Goal: Transaction & Acquisition: Purchase product/service

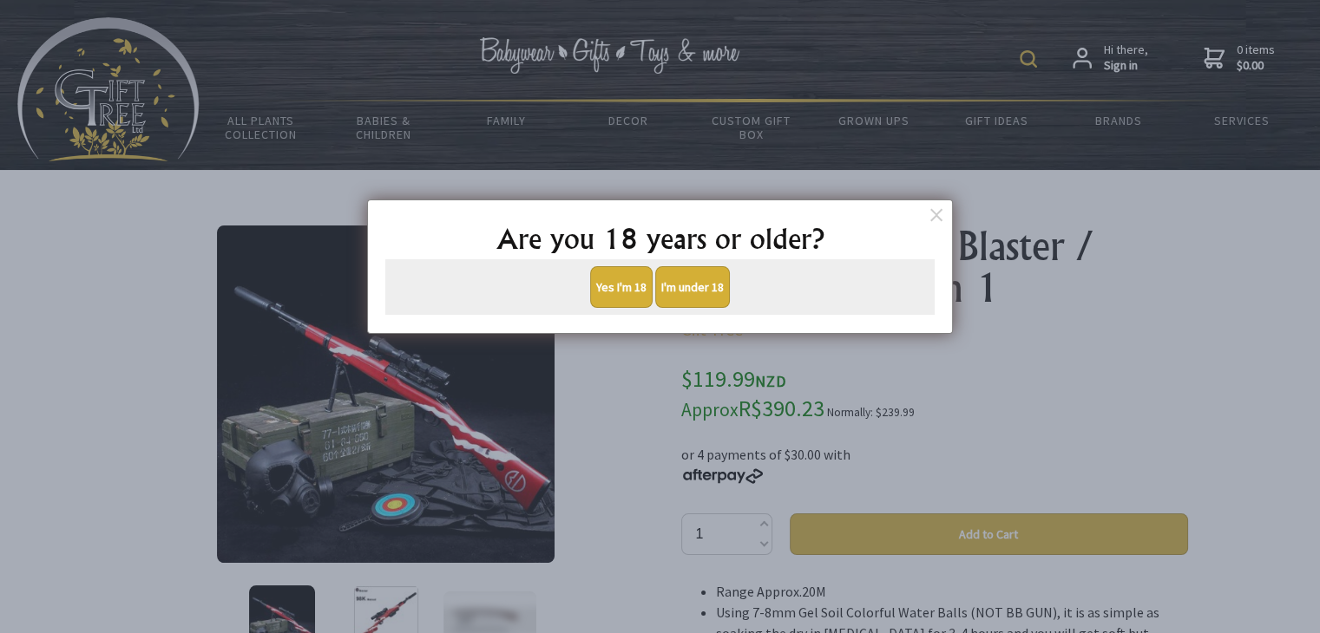
click at [626, 295] on button "Yes I'm 18" at bounding box center [621, 287] width 62 height 42
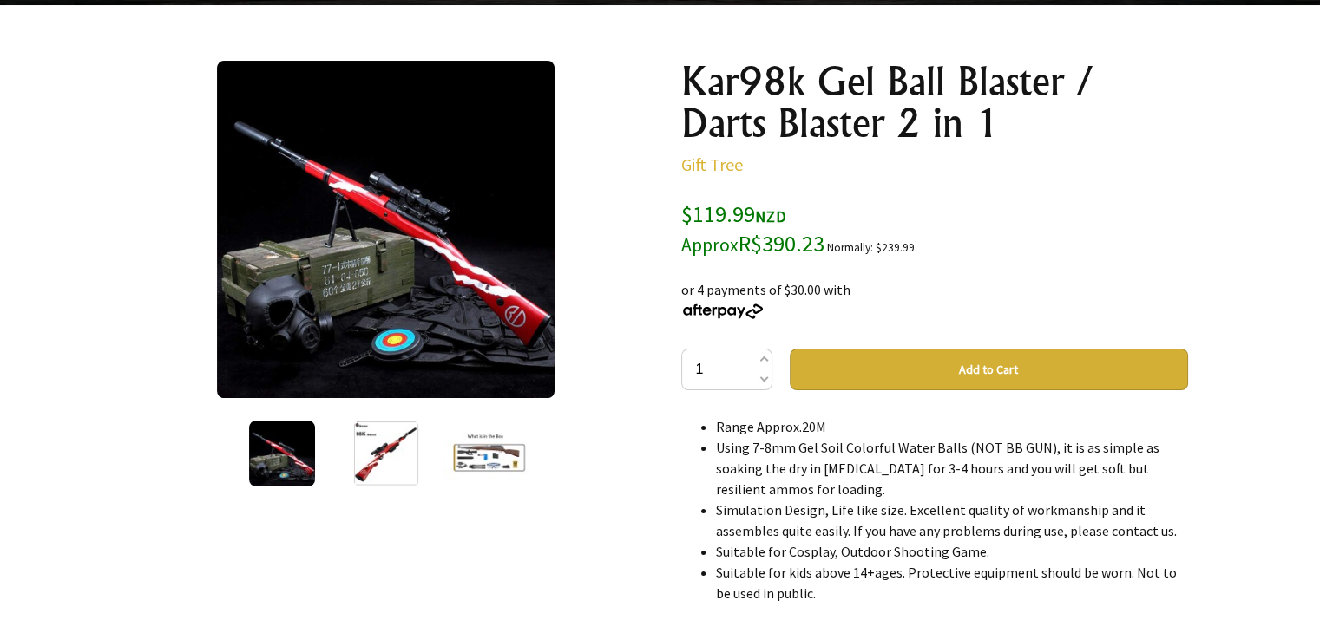
scroll to position [174, 0]
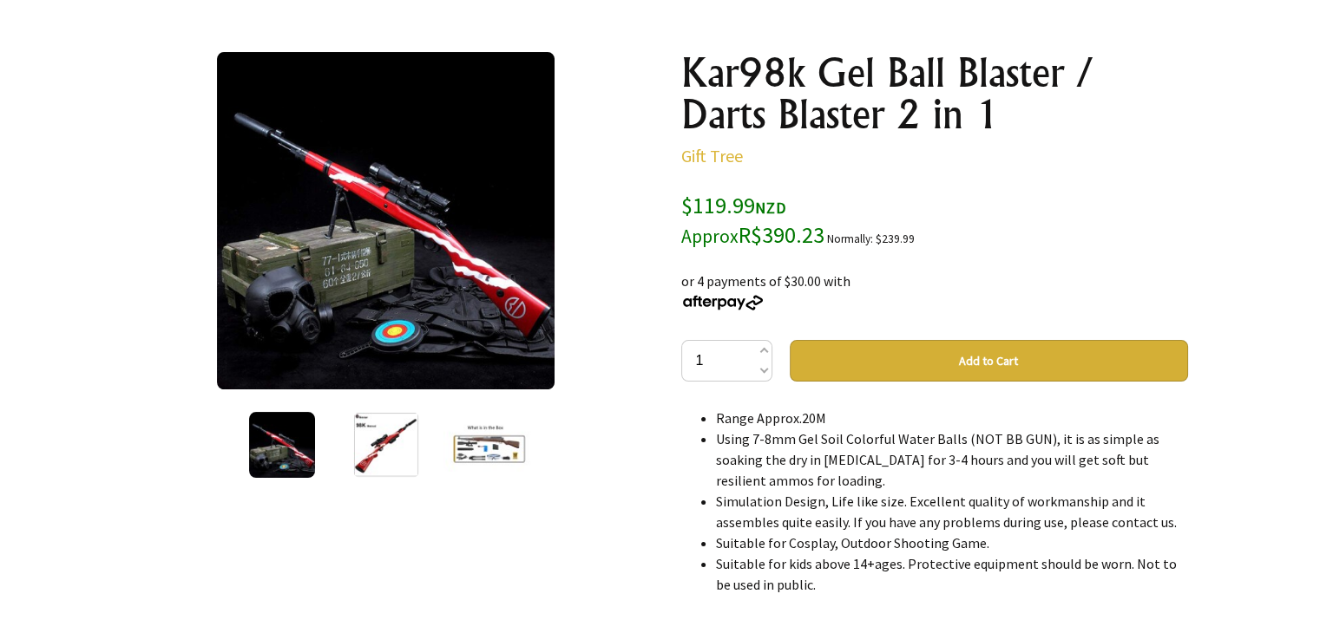
click at [377, 459] on img at bounding box center [386, 445] width 66 height 66
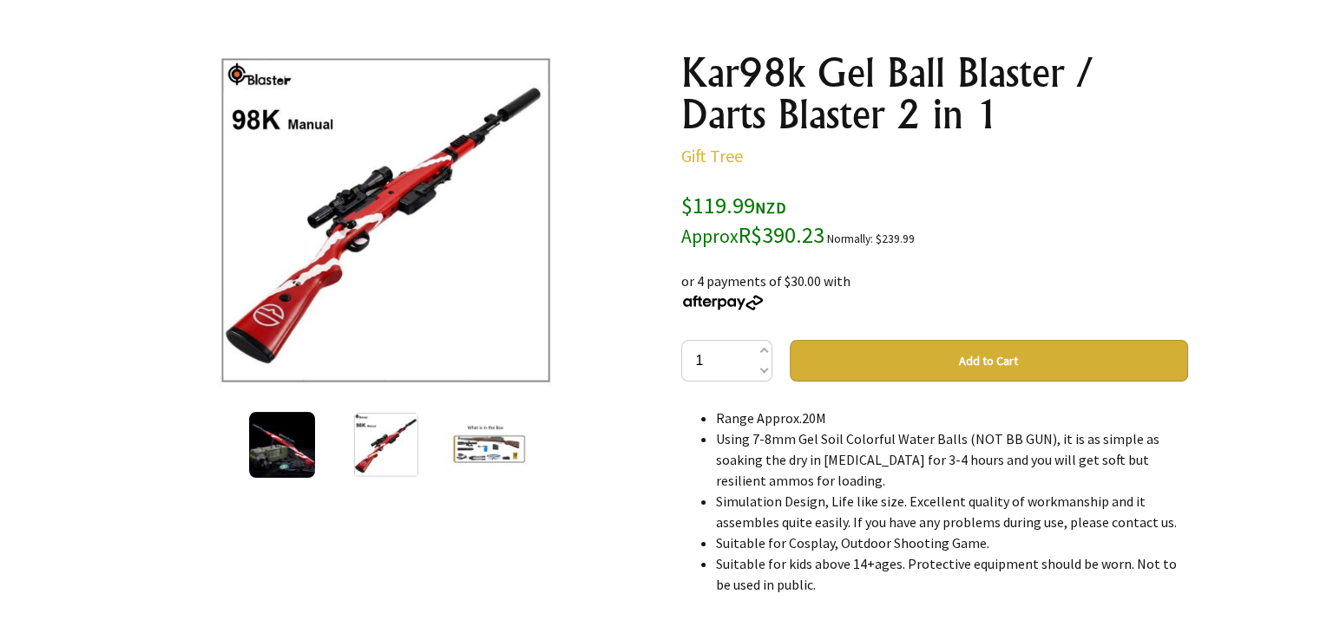
click at [505, 437] on img at bounding box center [490, 445] width 94 height 54
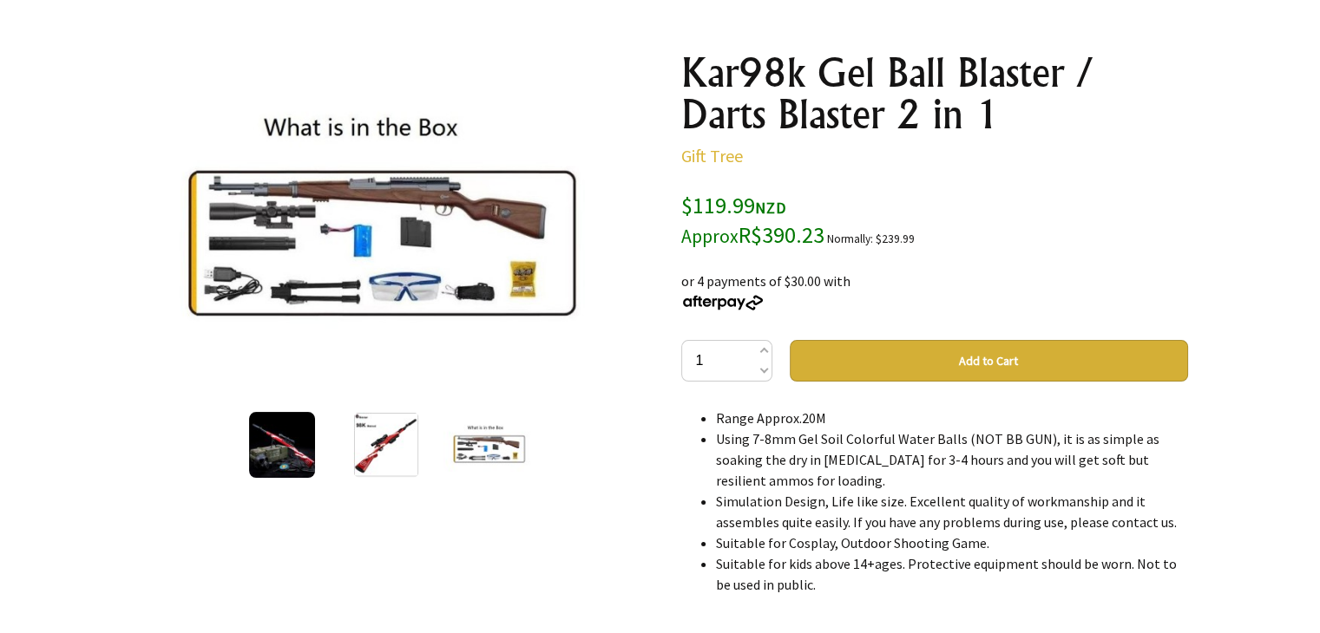
click at [295, 456] on img at bounding box center [282, 445] width 66 height 66
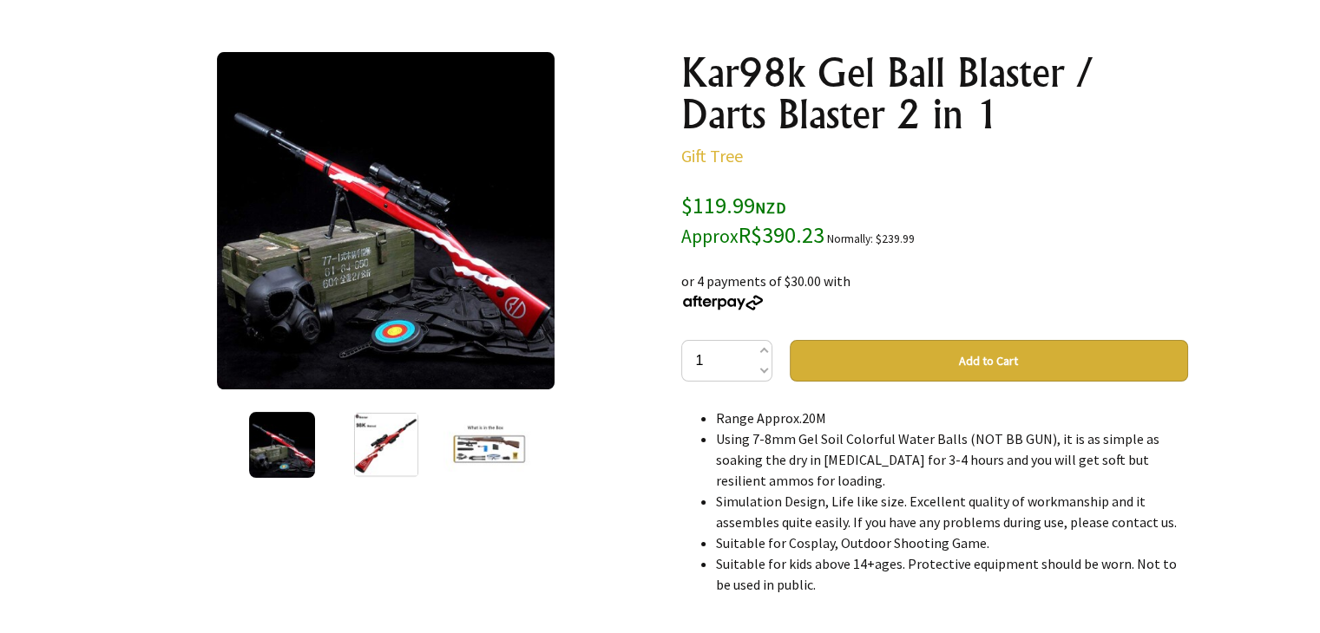
click at [403, 440] on img at bounding box center [386, 445] width 66 height 66
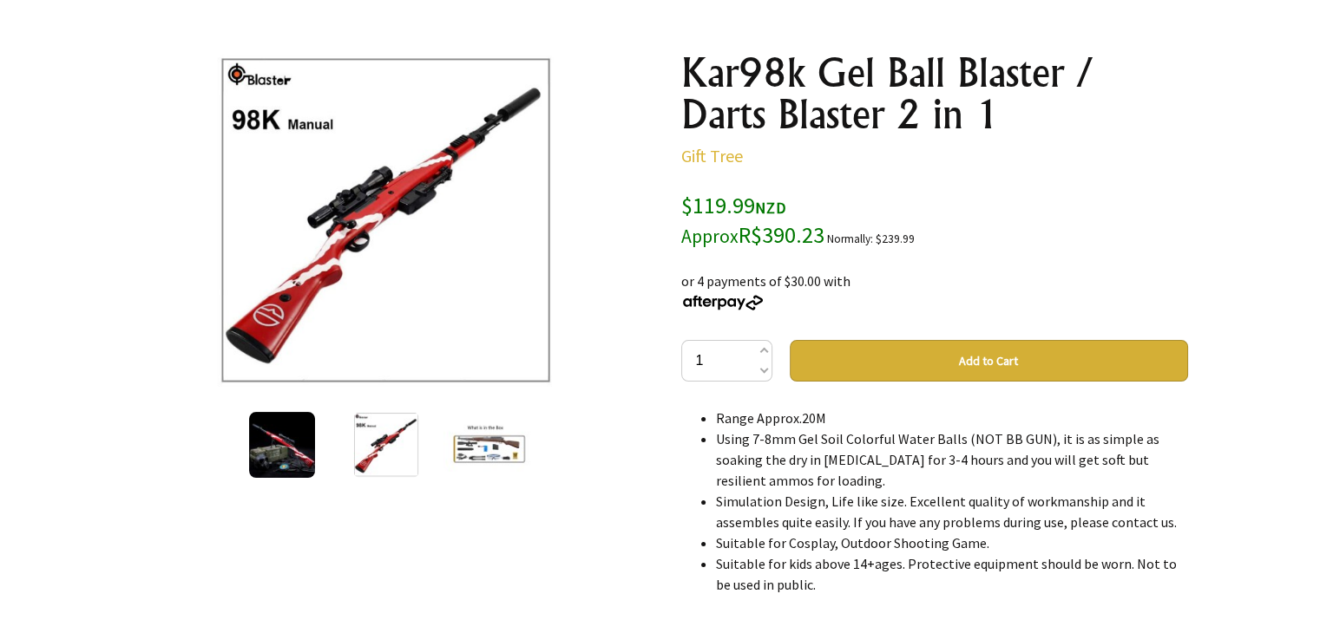
click at [292, 467] on img at bounding box center [282, 445] width 66 height 66
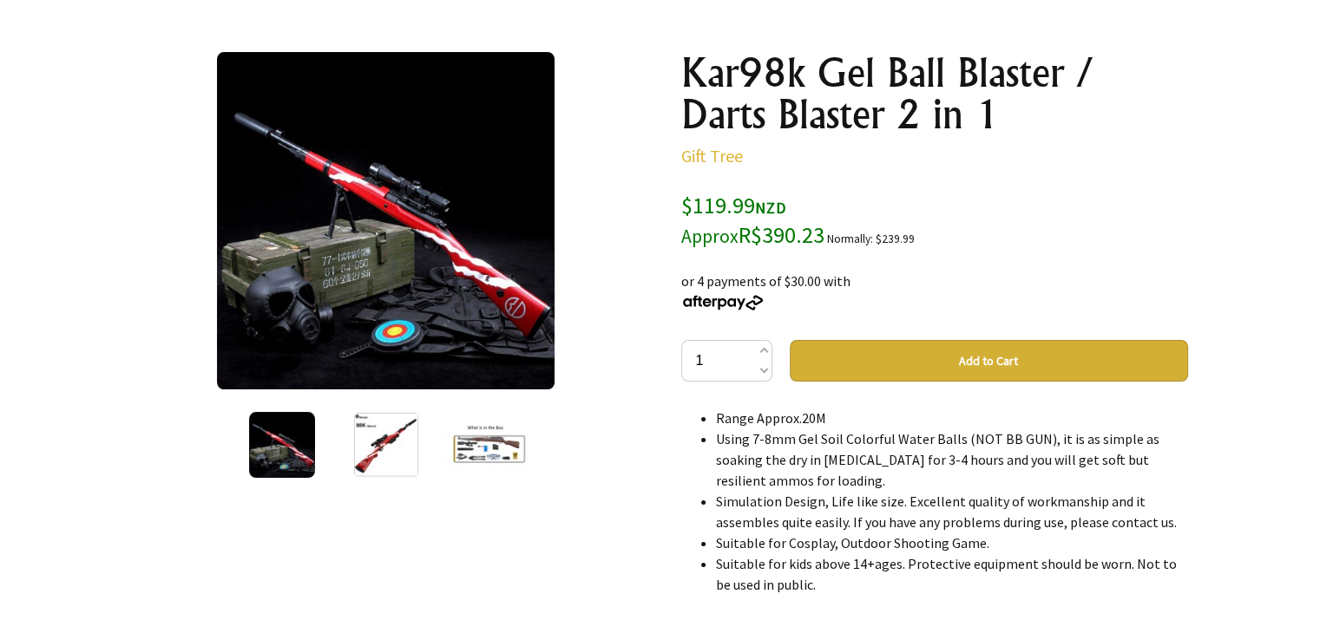
click at [472, 444] on img at bounding box center [490, 445] width 94 height 54
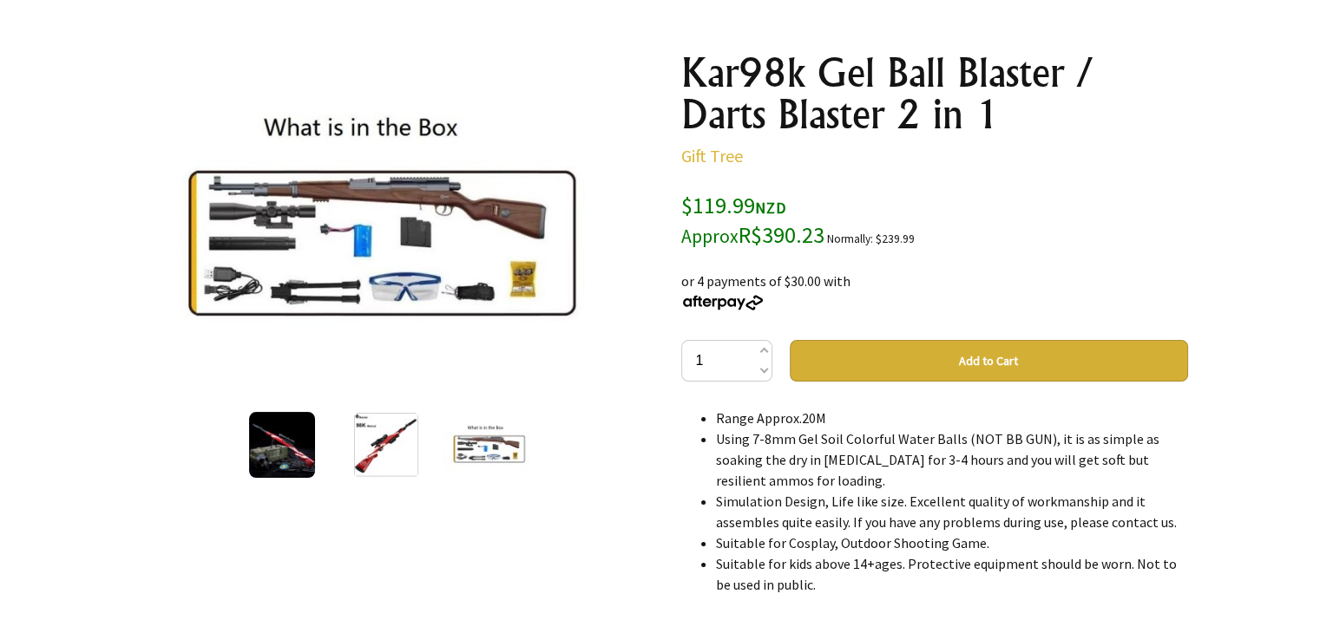
click at [291, 466] on img at bounding box center [282, 445] width 66 height 66
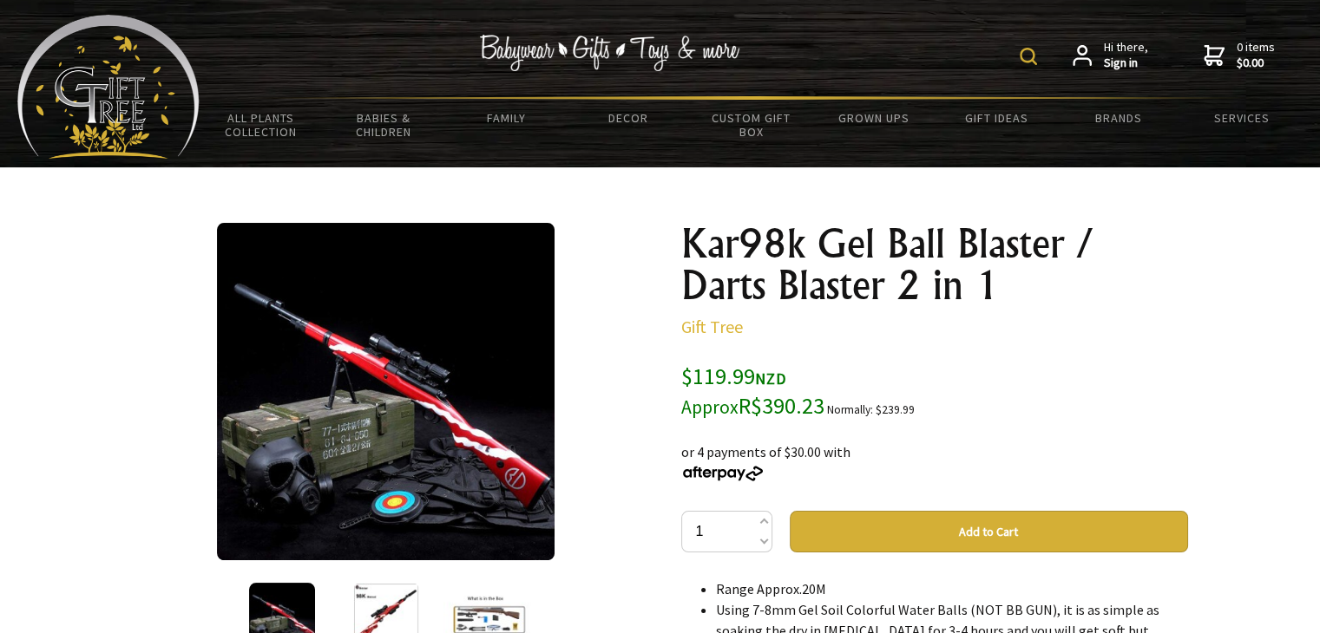
scroll to position [0, 0]
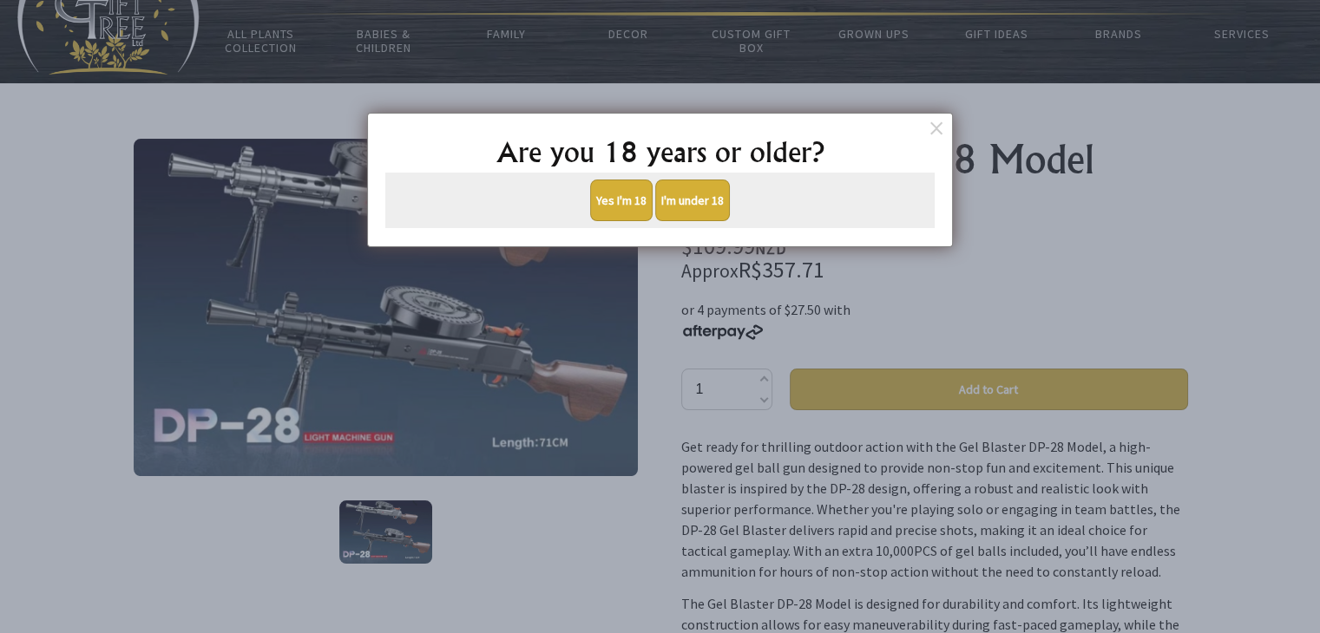
click at [613, 199] on button "Yes I'm 18" at bounding box center [621, 201] width 62 height 42
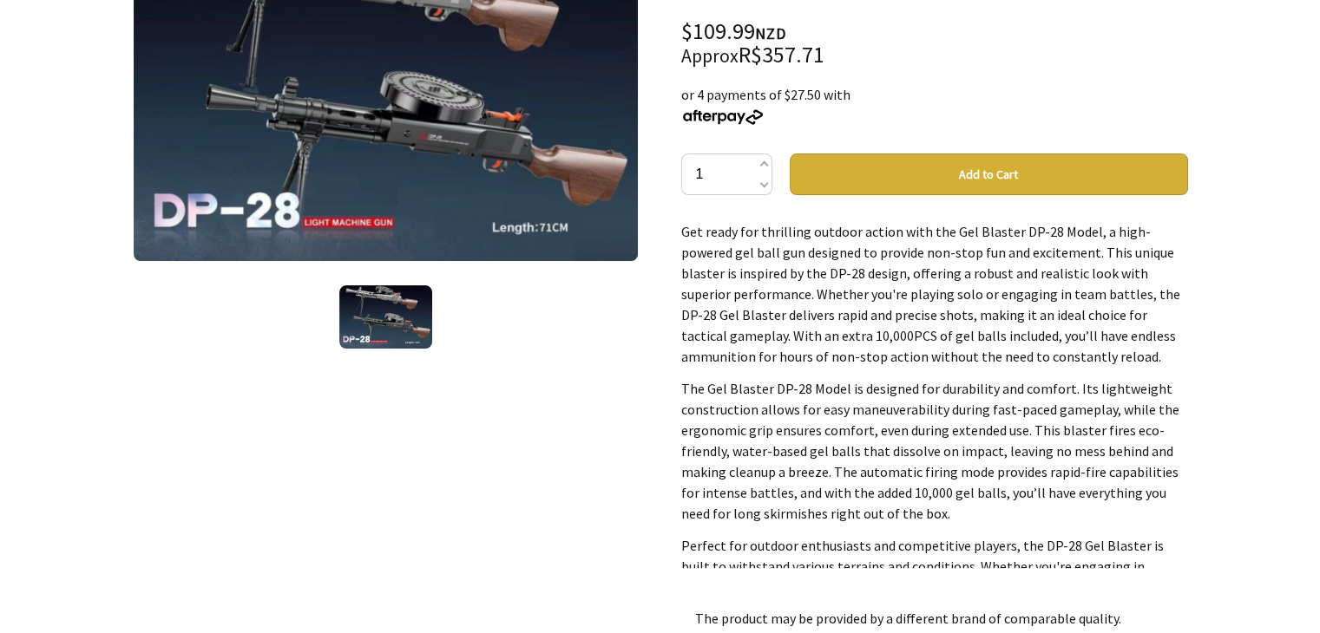
scroll to position [347, 0]
